Goal: Information Seeking & Learning: Learn about a topic

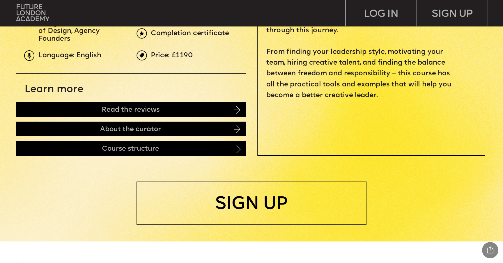
scroll to position [308, 0]
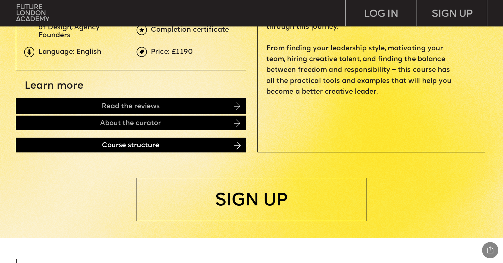
click at [151, 142] on div "Course structure" at bounding box center [131, 145] width 230 height 15
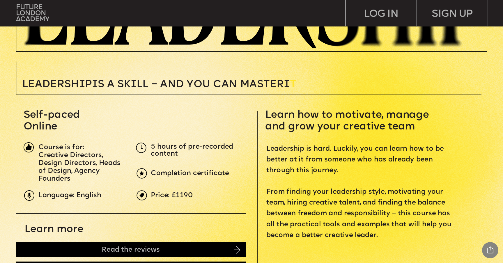
scroll to position [162, 0]
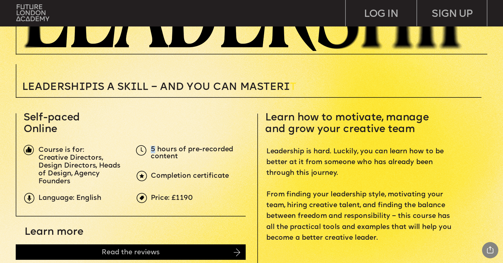
drag, startPoint x: 152, startPoint y: 147, endPoint x: 155, endPoint y: 148, distance: 3.0
click at [155, 148] on span "5 hours of pre-recorded content" at bounding box center [193, 153] width 84 height 14
copy span "5"
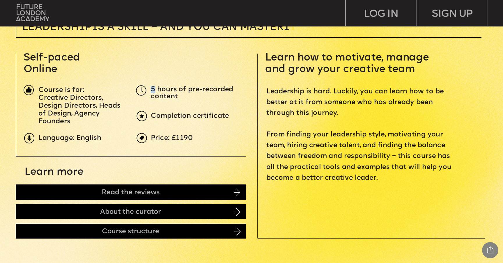
scroll to position [228, 0]
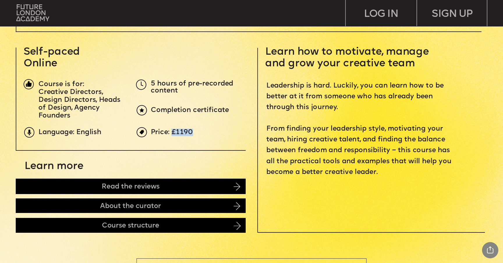
drag, startPoint x: 193, startPoint y: 130, endPoint x: 173, endPoint y: 131, distance: 20.1
click at [173, 131] on p "Price: £1190" at bounding box center [269, 132] width 236 height 7
copy span "£1190"
click at [183, 131] on span "Price: £1190" at bounding box center [172, 132] width 42 height 7
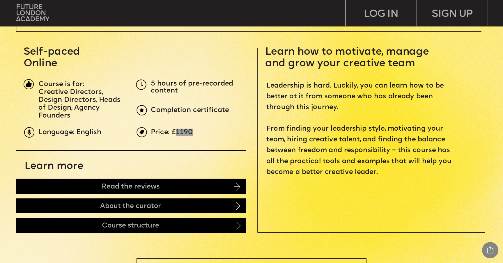
scroll to position [0, 0]
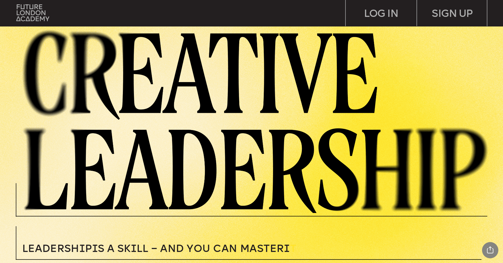
click at [383, 83] on img at bounding box center [260, 120] width 486 height 186
